Goal: Transaction & Acquisition: Purchase product/service

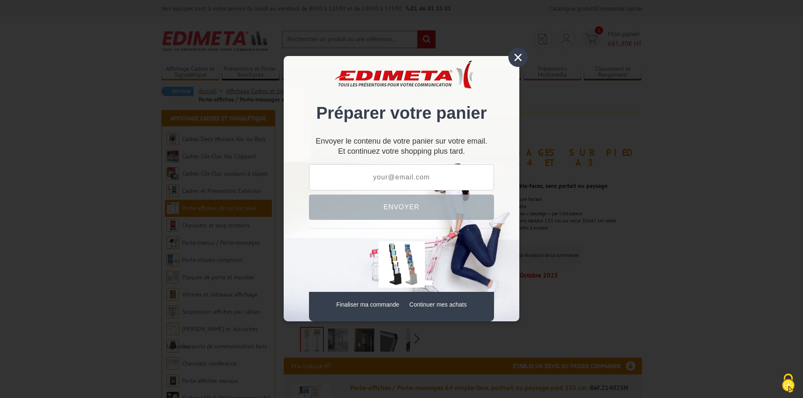
click at [521, 55] on div "×" at bounding box center [518, 57] width 19 height 19
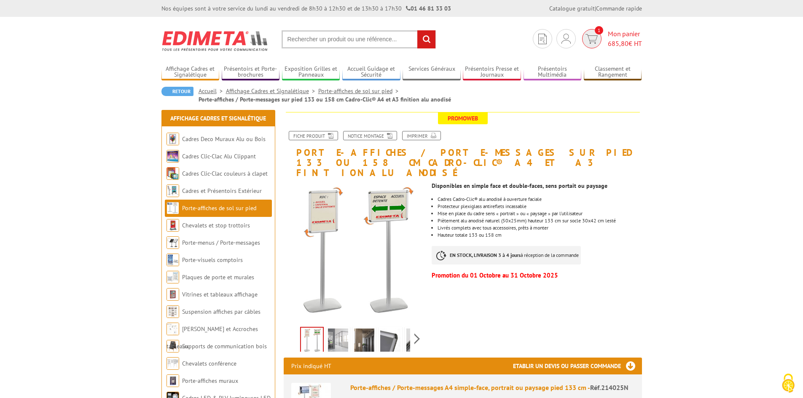
click at [621, 36] on span "Mon panier 685,80 € HT" at bounding box center [625, 38] width 34 height 19
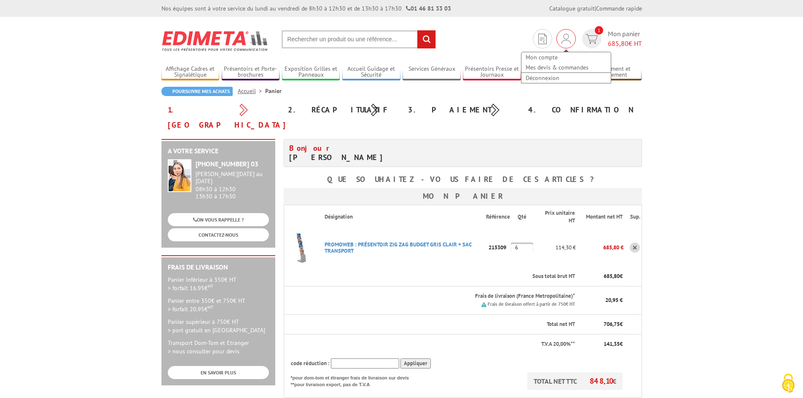
click at [562, 38] on img at bounding box center [566, 39] width 9 height 10
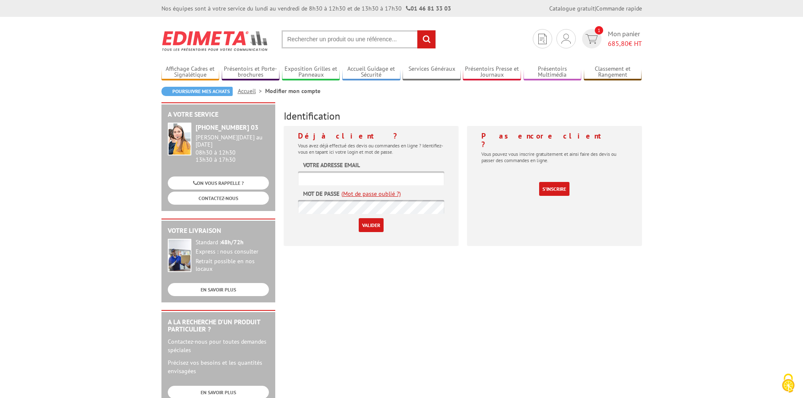
type input "technique@l-e-o.fr"
click at [372, 222] on input "Valider" at bounding box center [371, 225] width 25 height 14
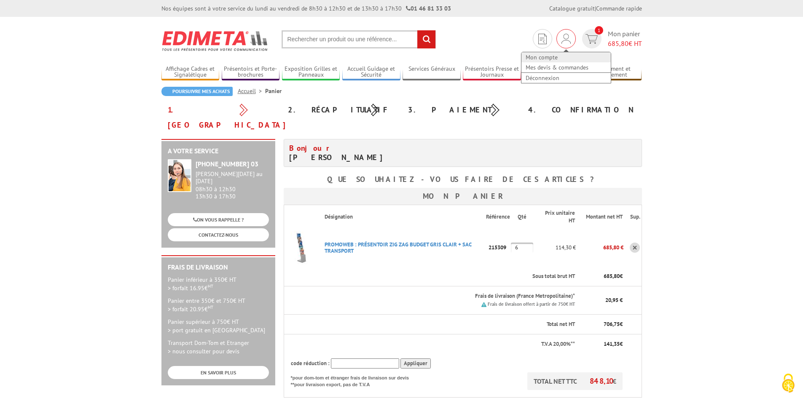
click at [554, 58] on link "Mon compte" at bounding box center [566, 57] width 89 height 10
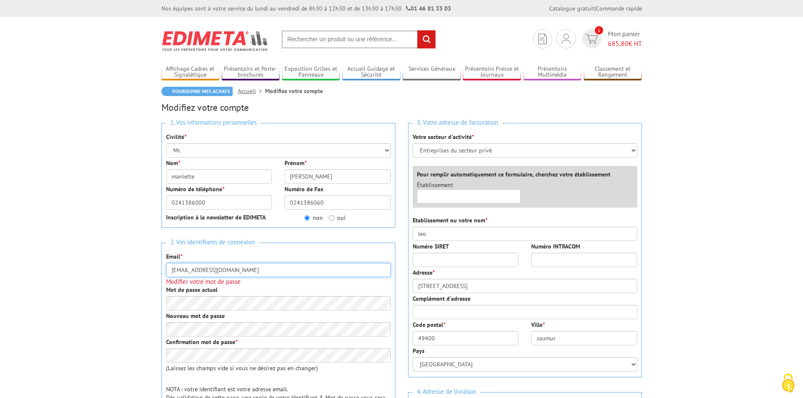
drag, startPoint x: 224, startPoint y: 270, endPoint x: 167, endPoint y: 268, distance: 57.0
click at [167, 268] on input "[EMAIL_ADDRESS][DOMAIN_NAME]" at bounding box center [278, 270] width 225 height 14
type input "wmaniette@leo.fr"
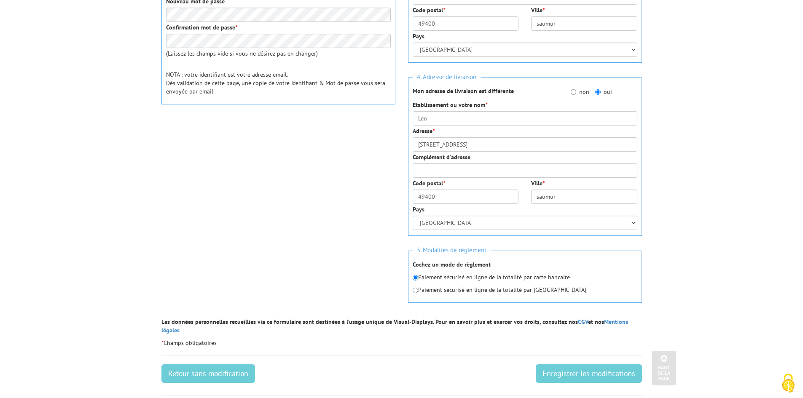
scroll to position [337, 0]
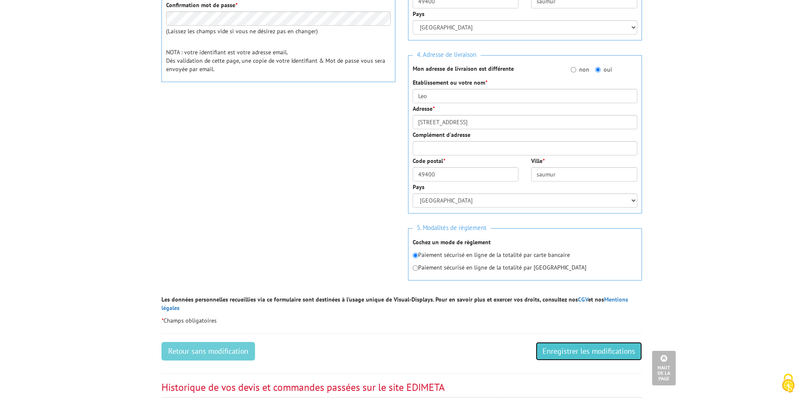
click at [560, 346] on input "Enregistrer les modifications" at bounding box center [589, 351] width 106 height 19
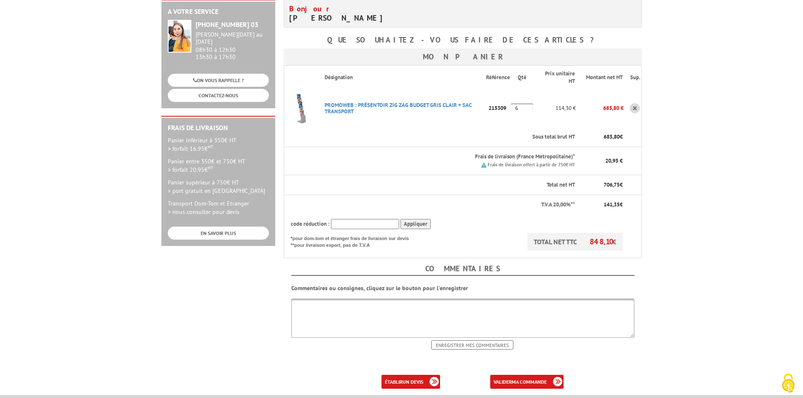
scroll to position [169, 0]
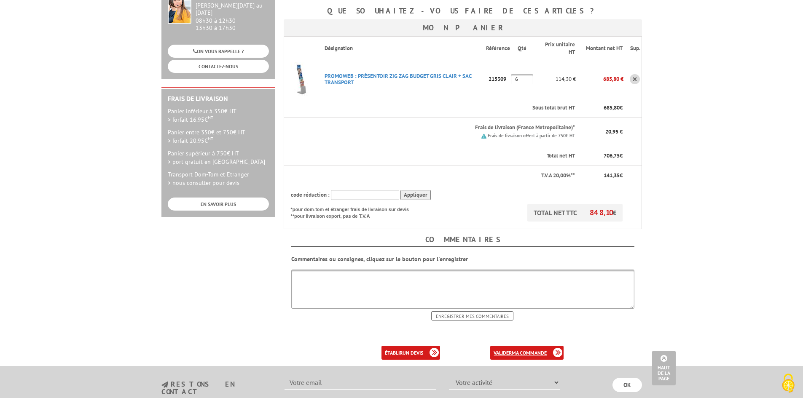
click at [531, 350] on b "ma commande" at bounding box center [529, 353] width 35 height 6
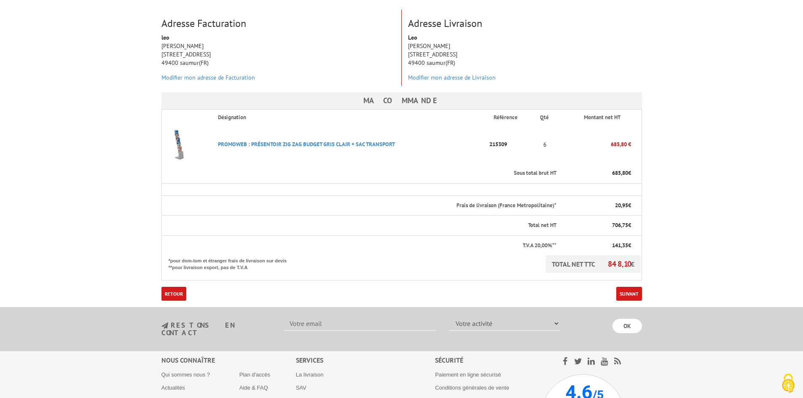
scroll to position [169, 0]
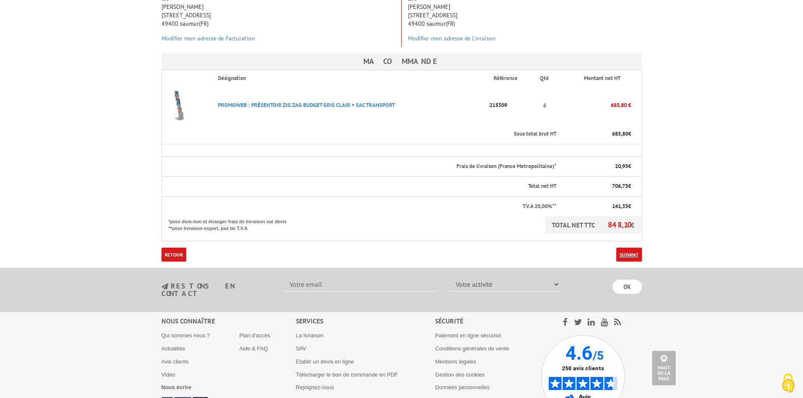
click at [627, 248] on link "Suivant" at bounding box center [629, 255] width 26 height 14
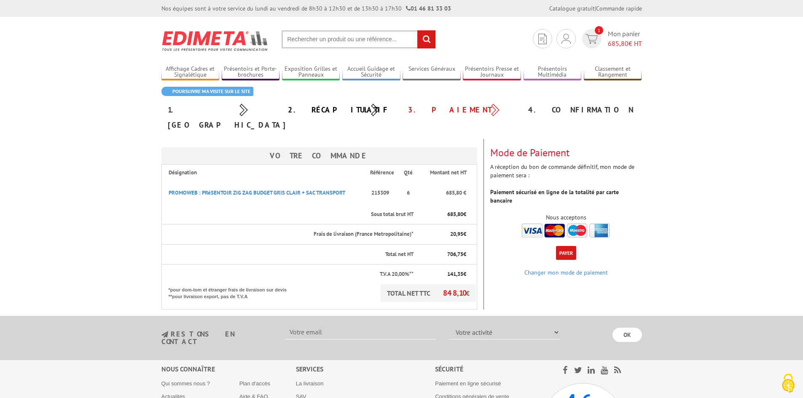
click at [534, 224] on img at bounding box center [566, 231] width 88 height 14
click at [568, 246] on button "Payer" at bounding box center [566, 253] width 20 height 14
